Goal: Check status

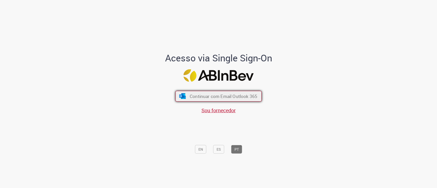
click at [235, 91] on button "Continuar com Email Outlook 365" at bounding box center [218, 96] width 86 height 11
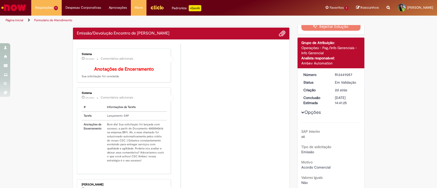
scroll to position [34, 0]
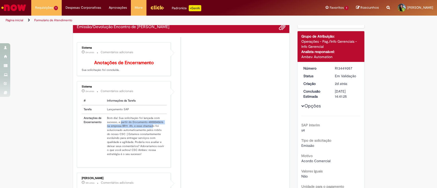
drag, startPoint x: 117, startPoint y: 126, endPoint x: 150, endPoint y: 130, distance: 32.7
click at [150, 130] on td "Bom dia! Sua solicitação foi lançada com sucesso, a partir do Documento 4800040…" at bounding box center [136, 136] width 62 height 44
click at [136, 132] on td "Bom dia! Sua solicitação foi lançada com sucesso, a partir do Documento 4800040…" at bounding box center [136, 136] width 62 height 44
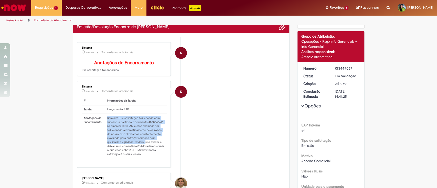
drag, startPoint x: 104, startPoint y: 121, endPoint x: 141, endPoint y: 145, distance: 44.5
click at [141, 145] on td "Bom dia! Sua solicitação foi lançada com sucesso, a partir do Documento 4800040…" at bounding box center [136, 136] width 62 height 44
click at [143, 126] on td "Bom dia! Sua solicitação foi lançada com sucesso, a partir do Documento 4800040…" at bounding box center [136, 136] width 62 height 44
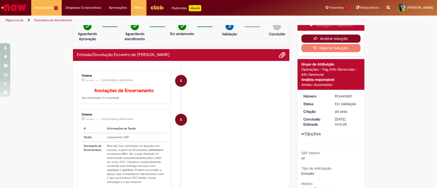
scroll to position [0, 0]
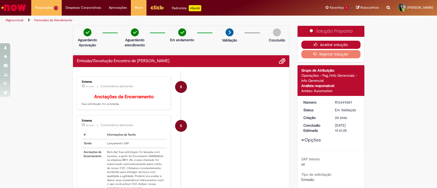
click at [324, 45] on button "Aceitar solução" at bounding box center [330, 45] width 59 height 8
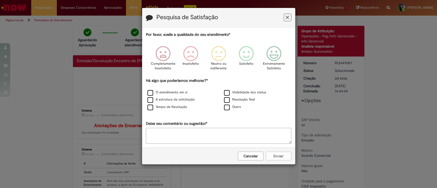
click at [288, 17] on icon "Feedback" at bounding box center [286, 17] width 3 height 5
